Goal: Navigation & Orientation: Find specific page/section

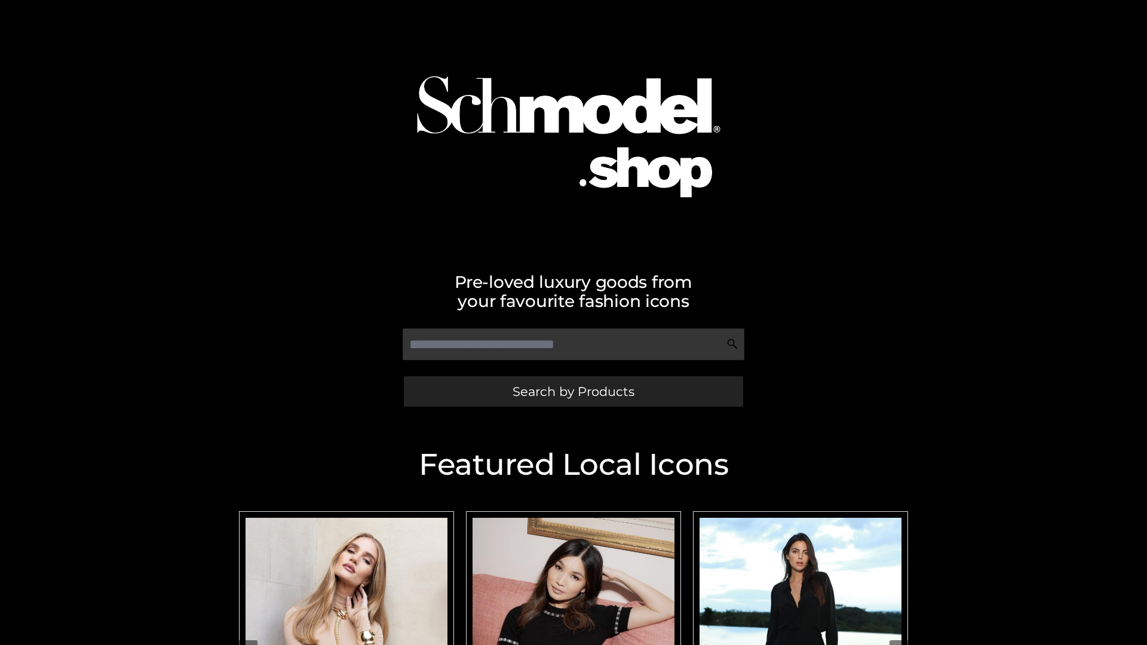
click at [573, 391] on span "Search by Products" at bounding box center [574, 391] width 122 height 13
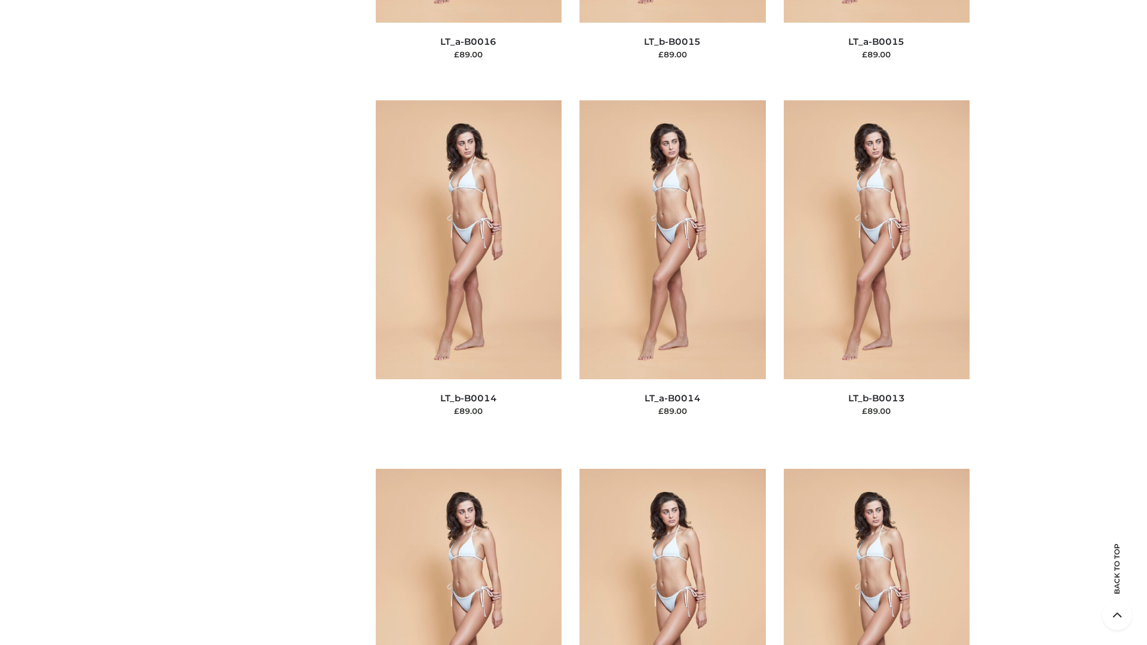
scroll to position [5365, 0]
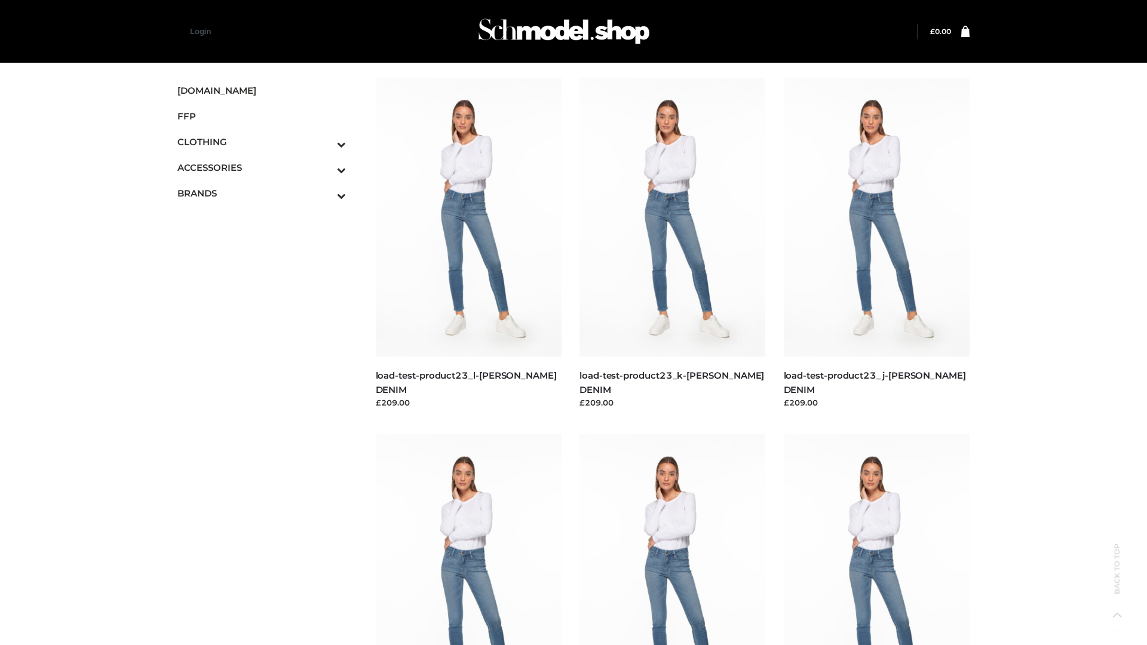
scroll to position [1048, 0]
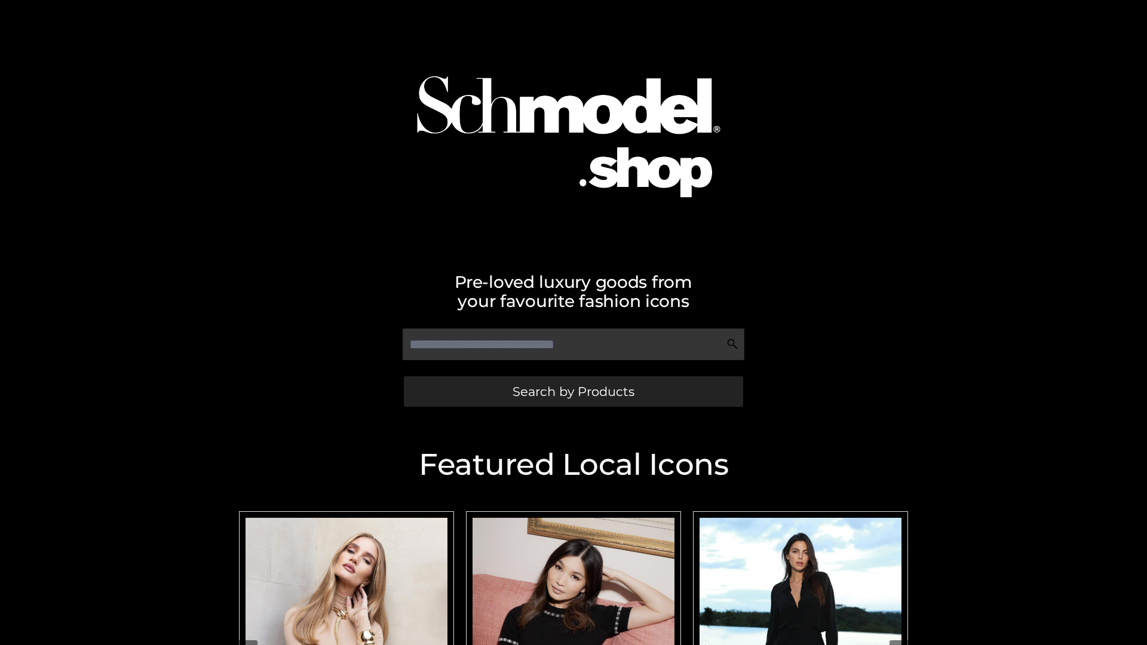
click at [573, 391] on span "Search by Products" at bounding box center [574, 391] width 122 height 13
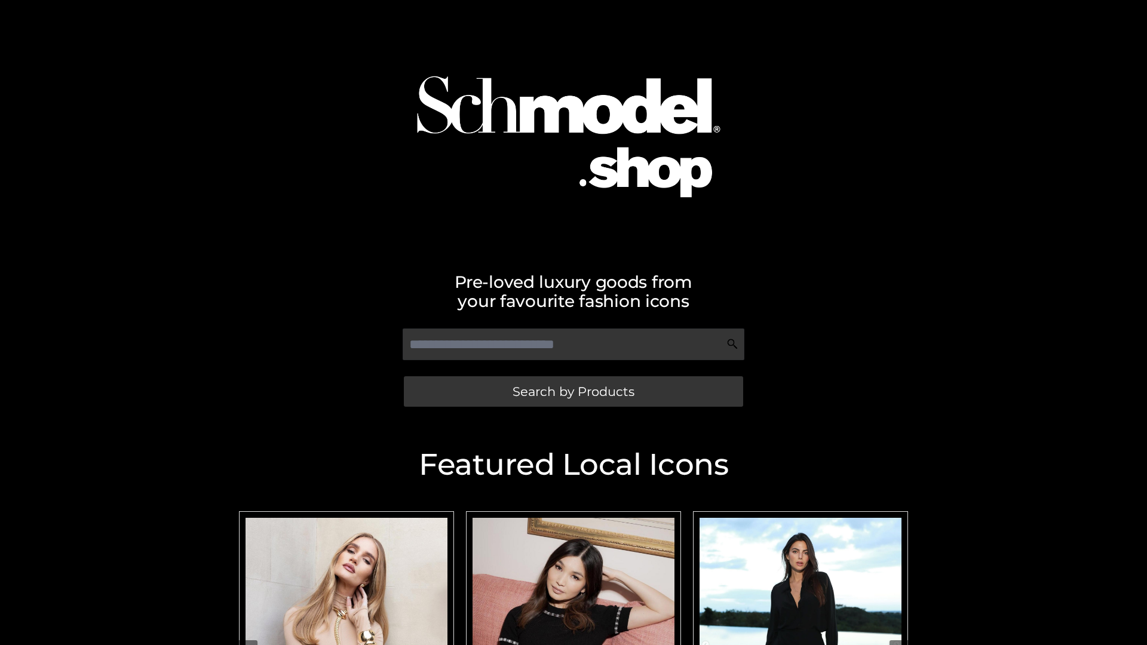
click at [573, 391] on span "Search by Products" at bounding box center [574, 391] width 122 height 13
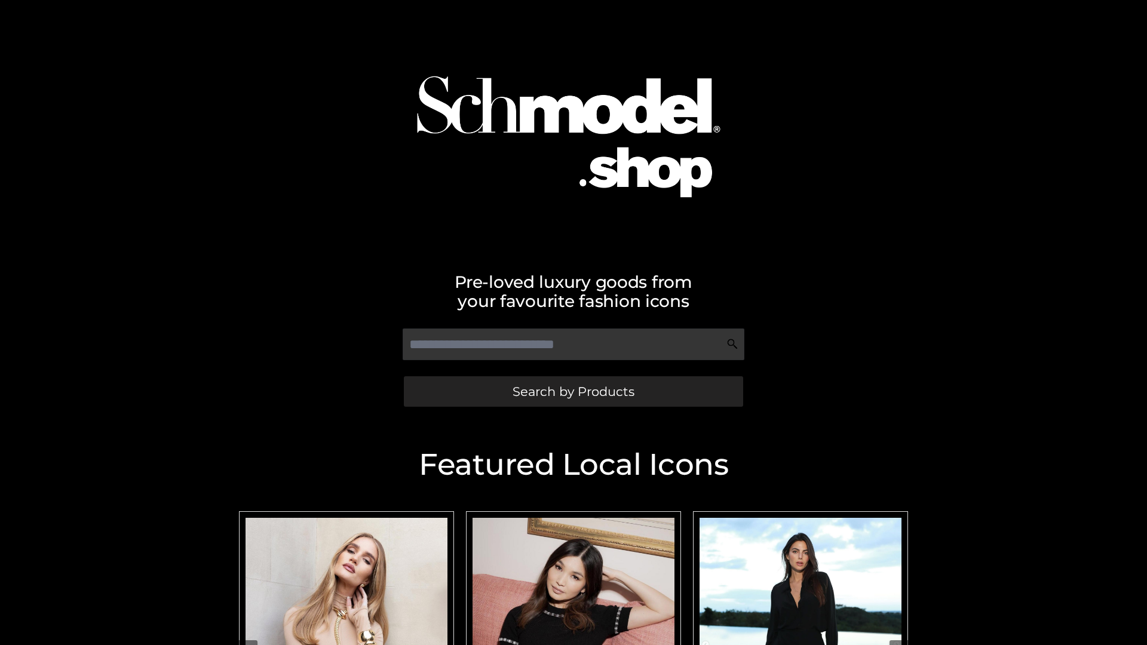
click at [573, 391] on span "Search by Products" at bounding box center [574, 391] width 122 height 13
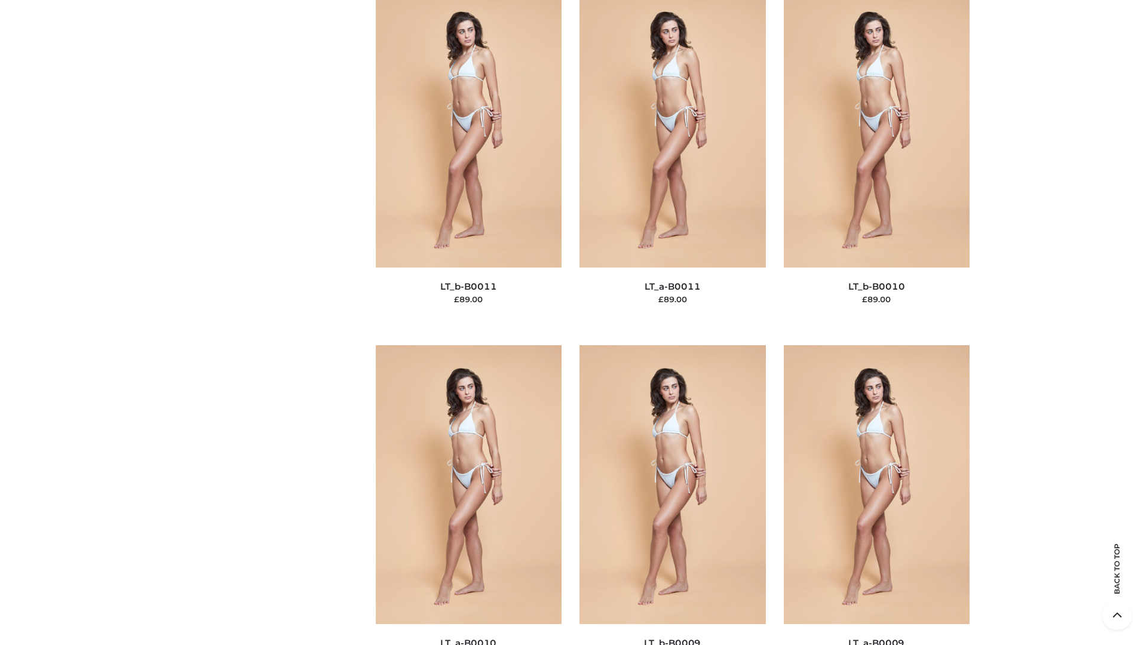
scroll to position [5365, 0]
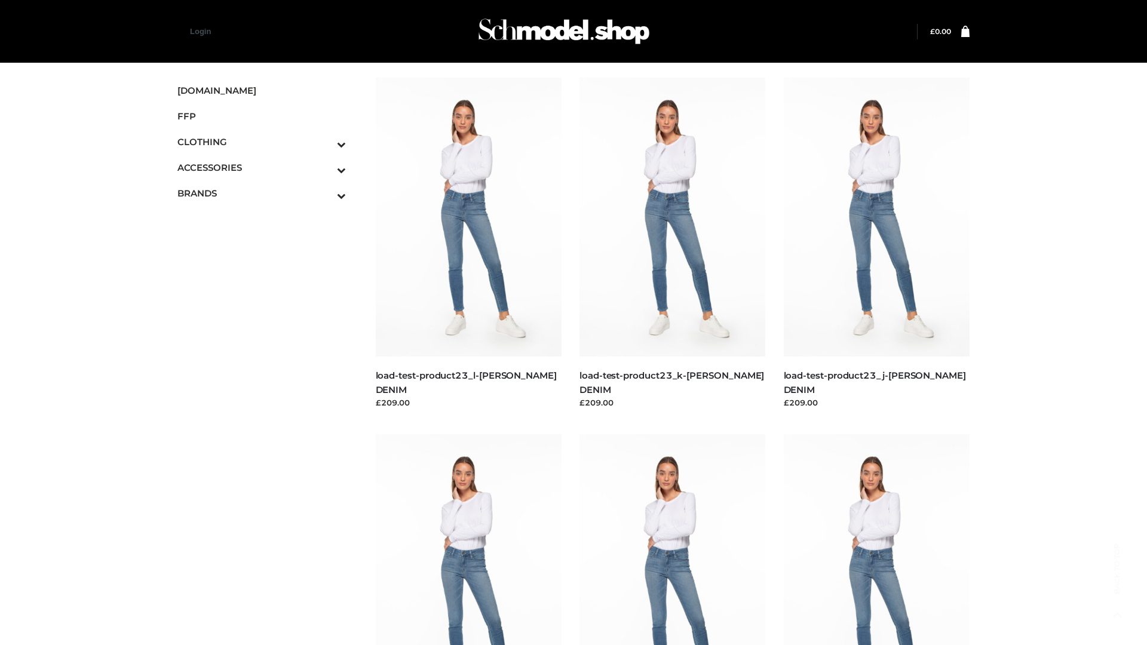
scroll to position [1048, 0]
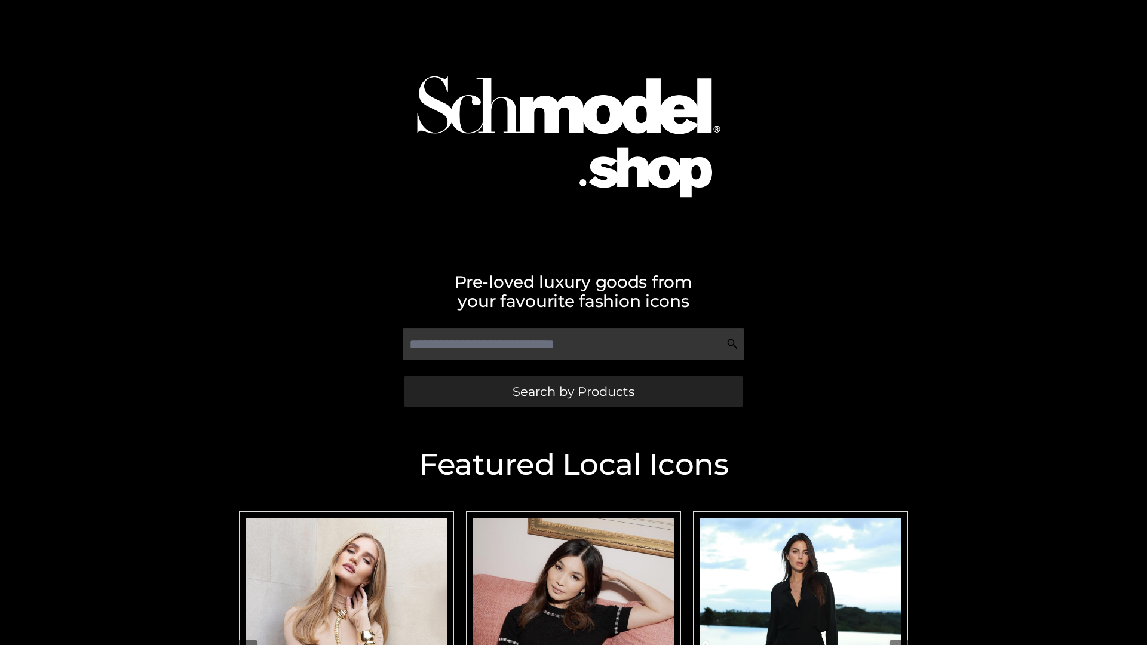
click at [573, 391] on span "Search by Products" at bounding box center [574, 391] width 122 height 13
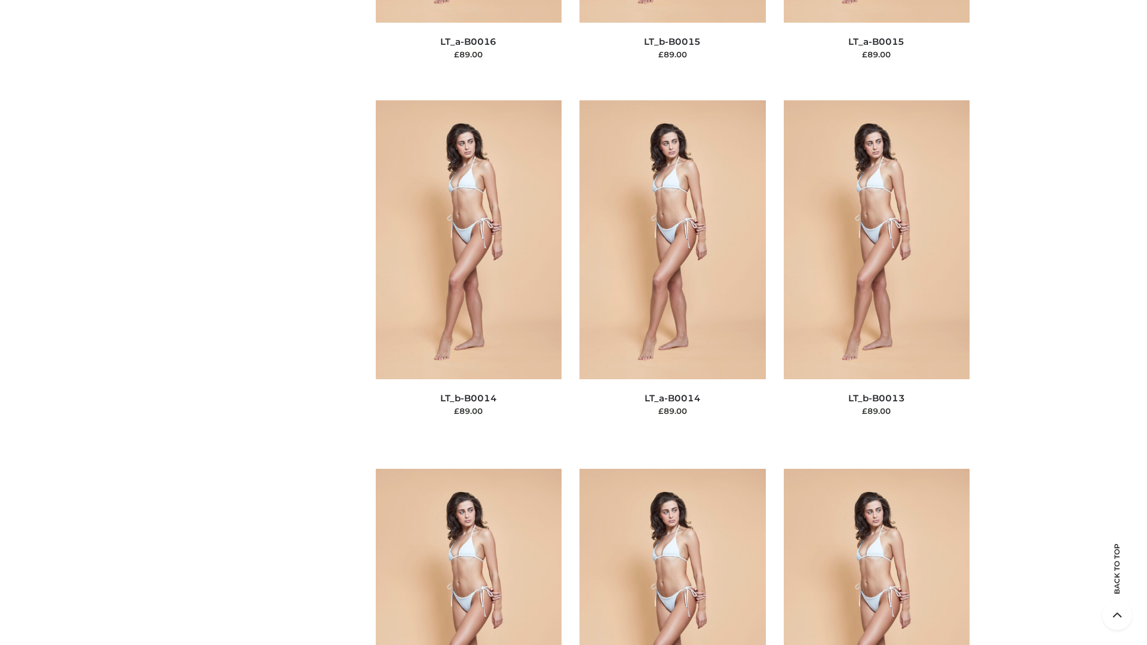
scroll to position [4248, 0]
